Goal: Information Seeking & Learning: Learn about a topic

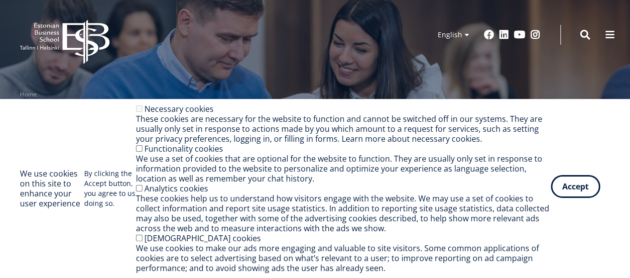
click at [581, 187] on button "Accept" at bounding box center [575, 186] width 49 height 23
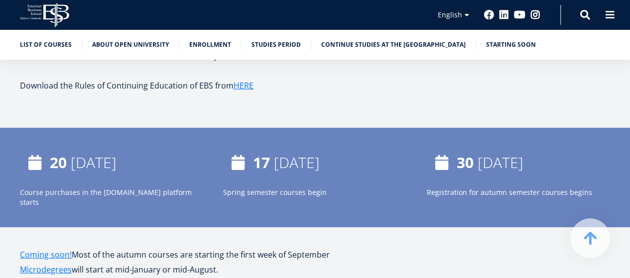
scroll to position [1704, 0]
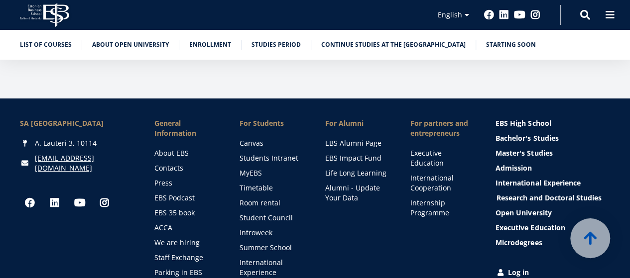
click at [588, 193] on link "Research and Doctoral Studies" at bounding box center [554, 198] width 115 height 10
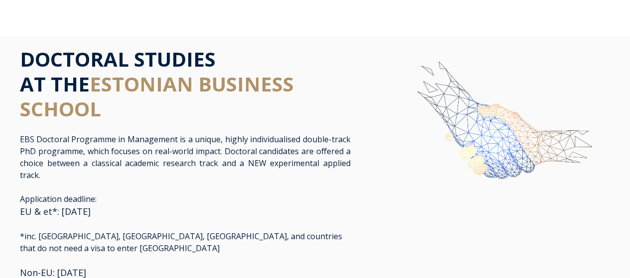
scroll to position [244, 0]
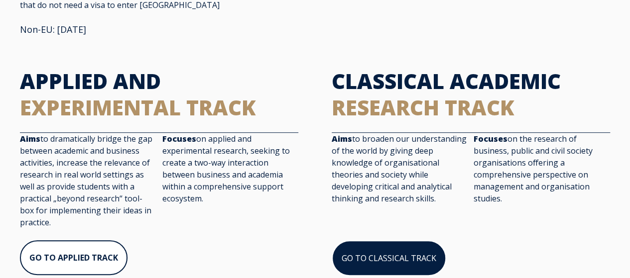
click at [398, 246] on link "GO TO CLASSICAL TRACK" at bounding box center [389, 259] width 115 height 36
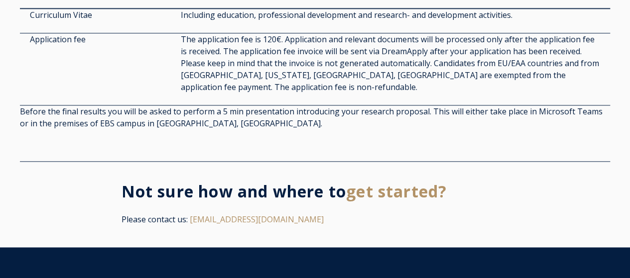
scroll to position [2193, 0]
